Goal: Find specific page/section: Find specific page/section

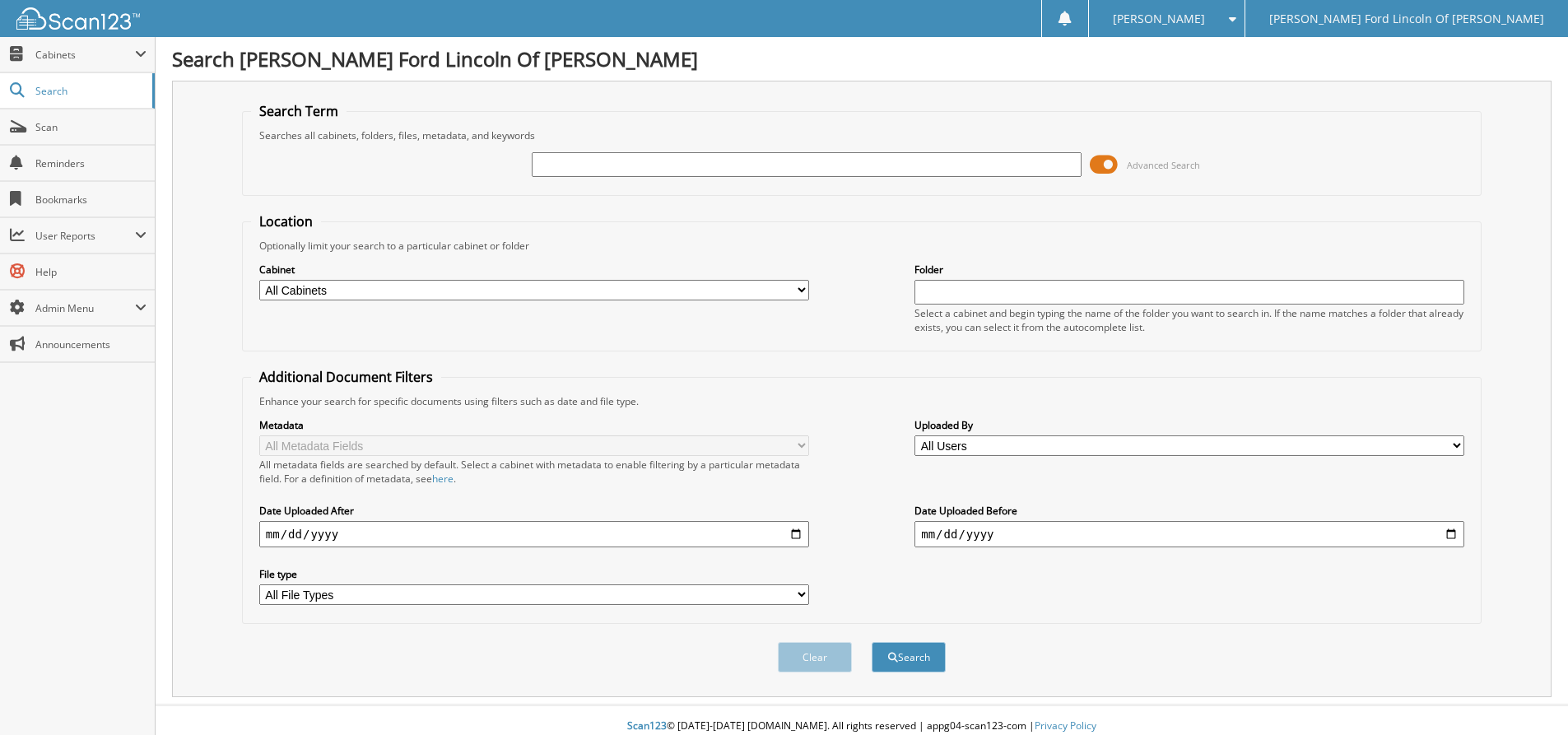
click at [586, 162] on input "text" at bounding box center [806, 164] width 550 height 25
type input "4081MS"
click at [872, 642] on button "Search" at bounding box center [908, 657] width 74 height 31
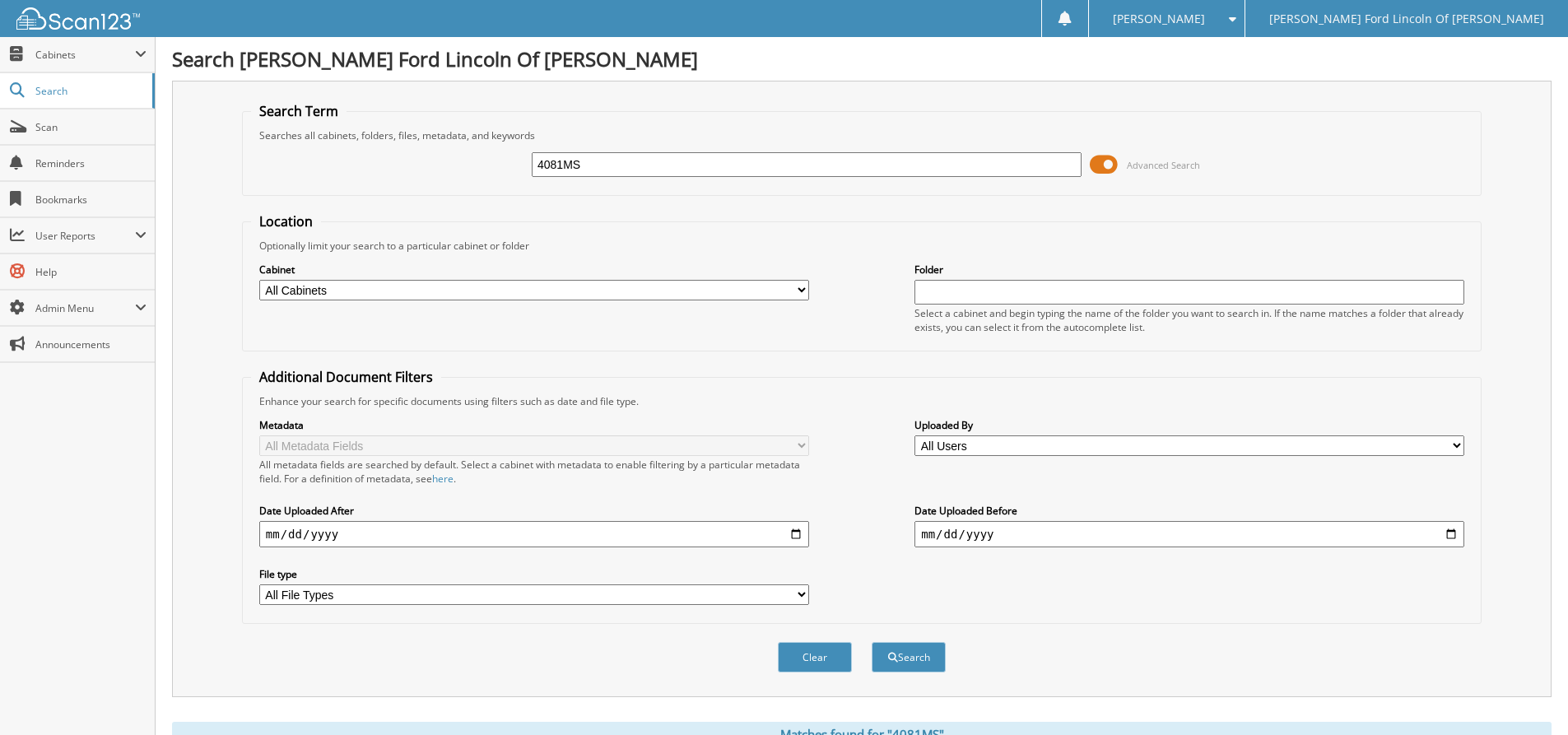
scroll to position [354, 0]
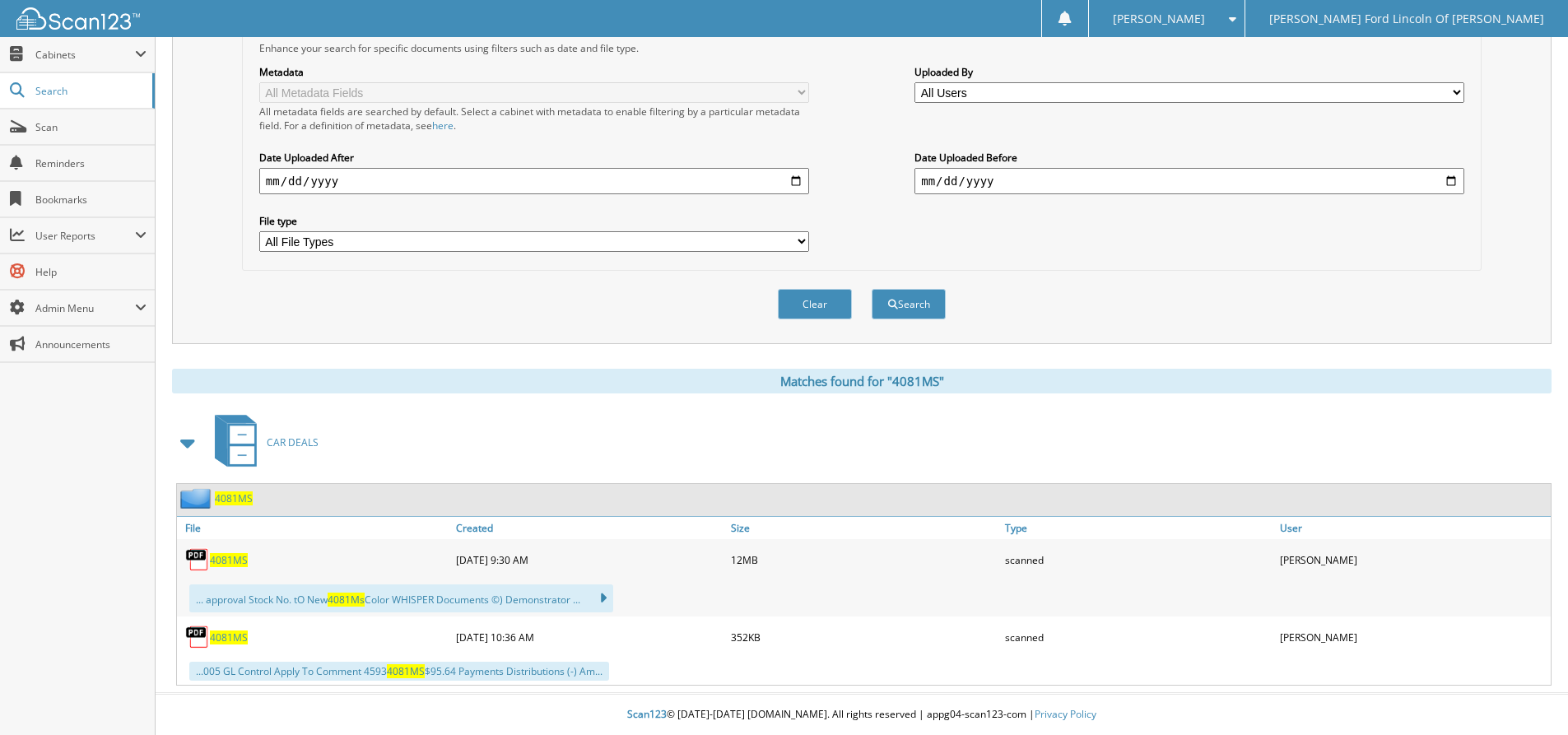
click at [233, 629] on div "4081MS" at bounding box center [314, 636] width 274 height 33
click at [226, 635] on span "4081MS" at bounding box center [229, 637] width 38 height 14
click at [218, 557] on span "4081MS" at bounding box center [229, 560] width 38 height 14
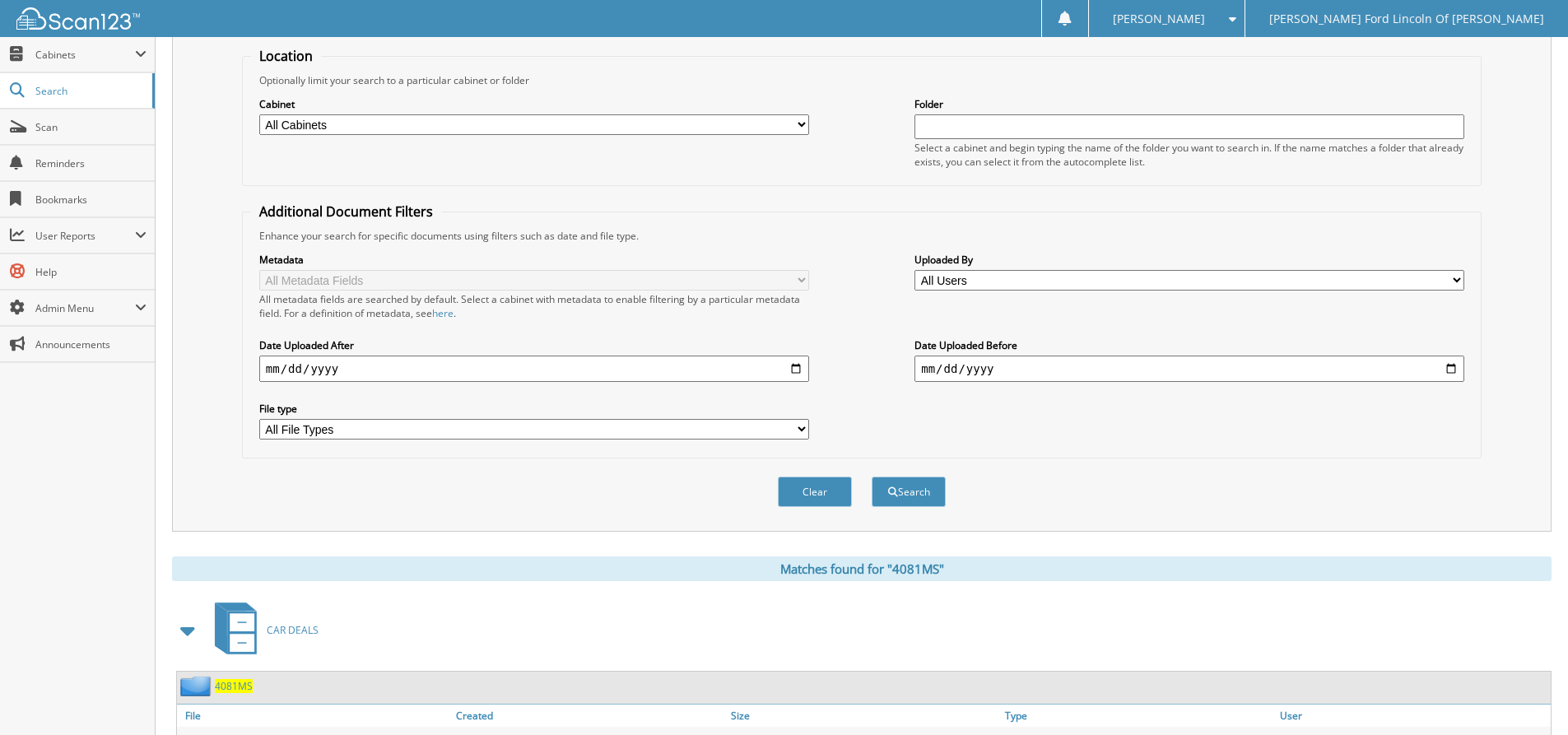
scroll to position [0, 0]
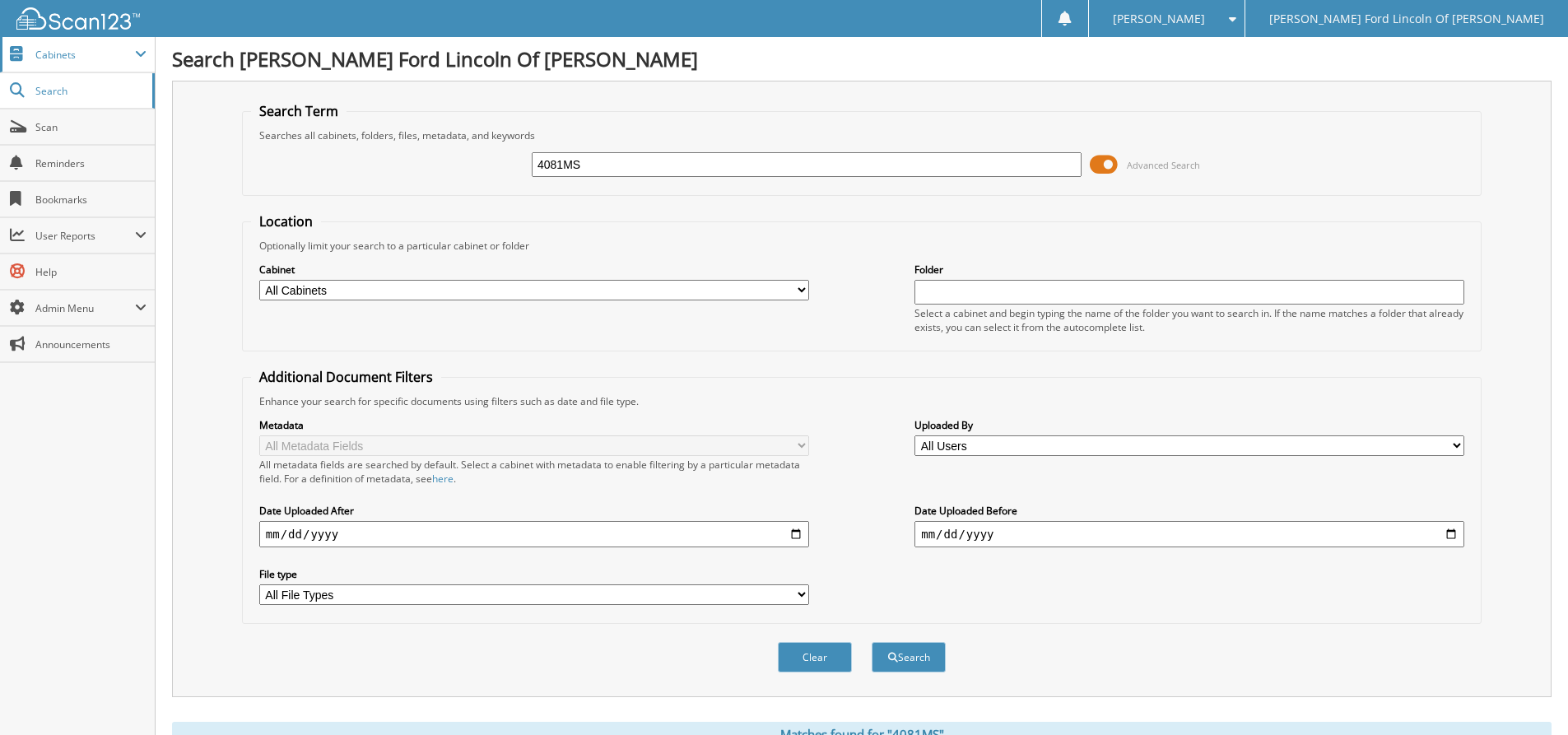
click at [63, 53] on span "Cabinets" at bounding box center [85, 54] width 100 height 14
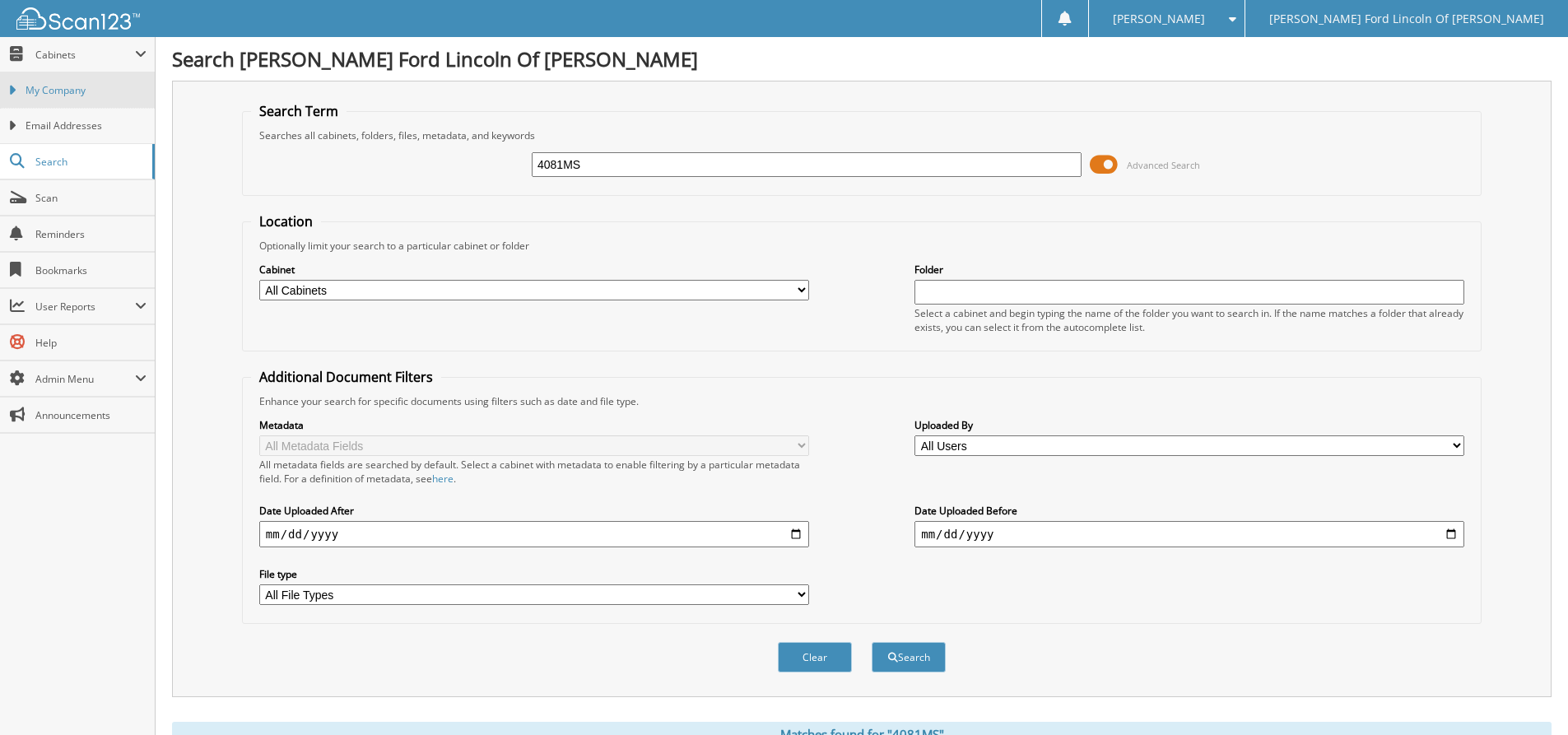
click at [59, 87] on span "My Company" at bounding box center [86, 90] width 121 height 15
